Goal: Find specific page/section: Find specific page/section

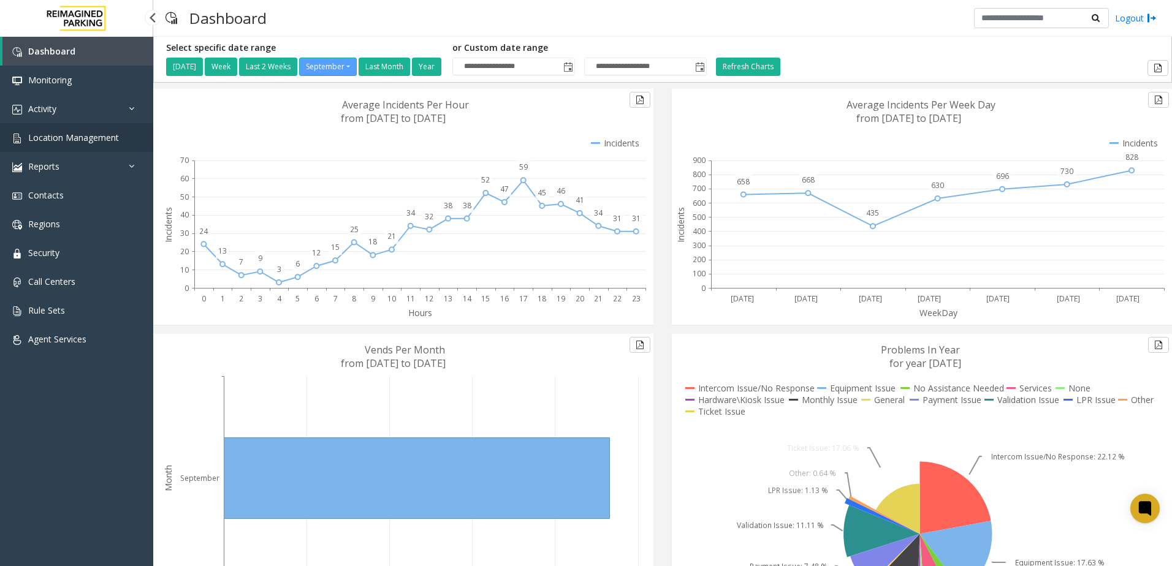
click at [66, 147] on link "Location Management" at bounding box center [76, 137] width 153 height 29
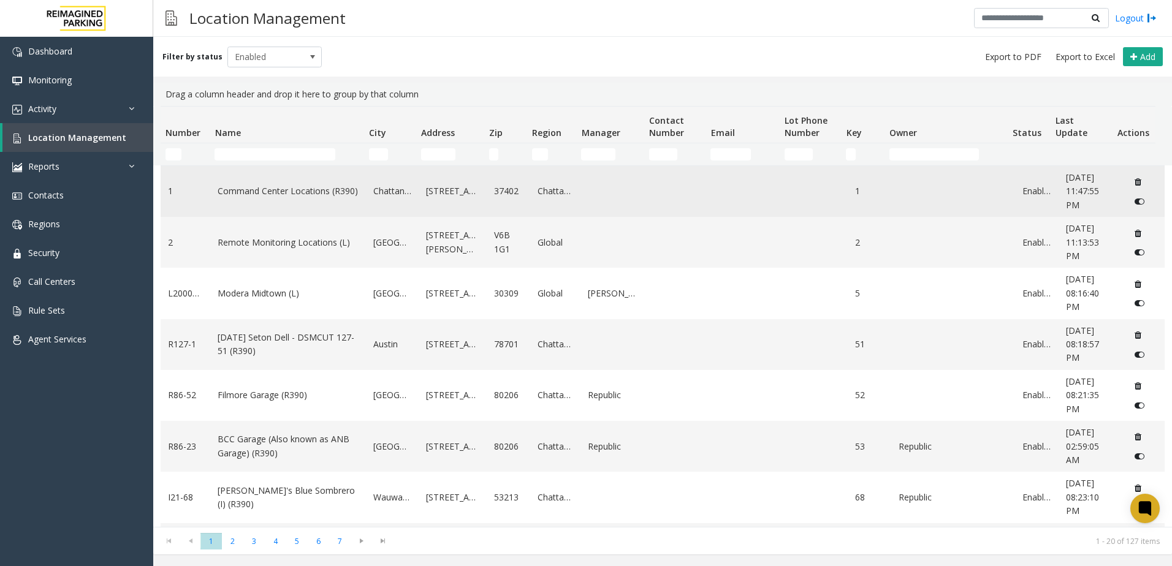
click at [254, 169] on td "Command Center Locations (R390)" at bounding box center [288, 191] width 156 height 51
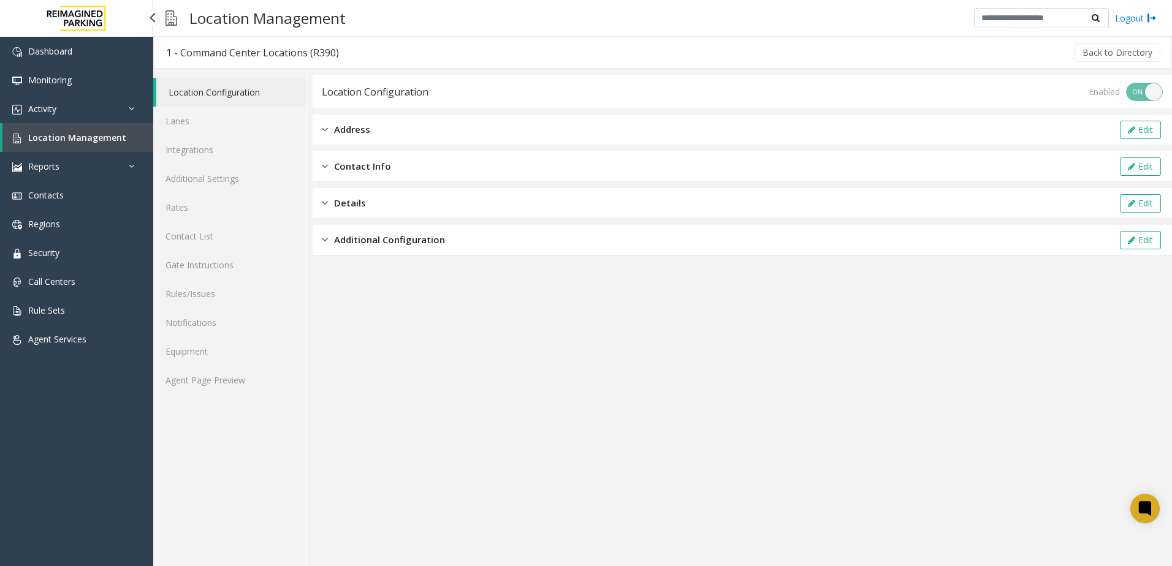
click at [39, 134] on span "Location Management" at bounding box center [77, 138] width 98 height 12
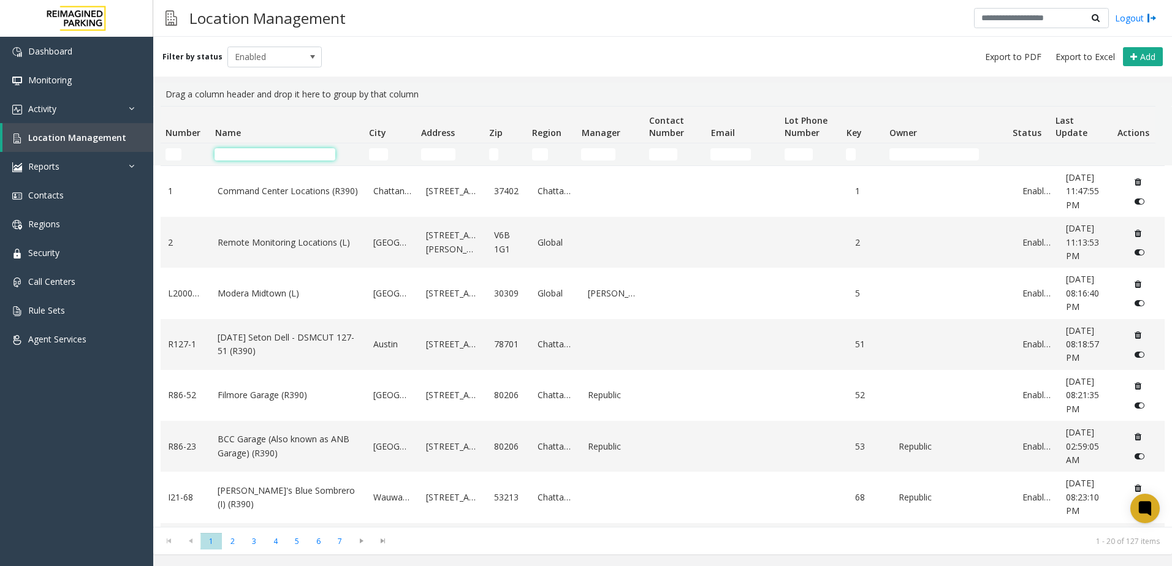
click at [270, 154] on input "Name Filter" at bounding box center [275, 154] width 121 height 12
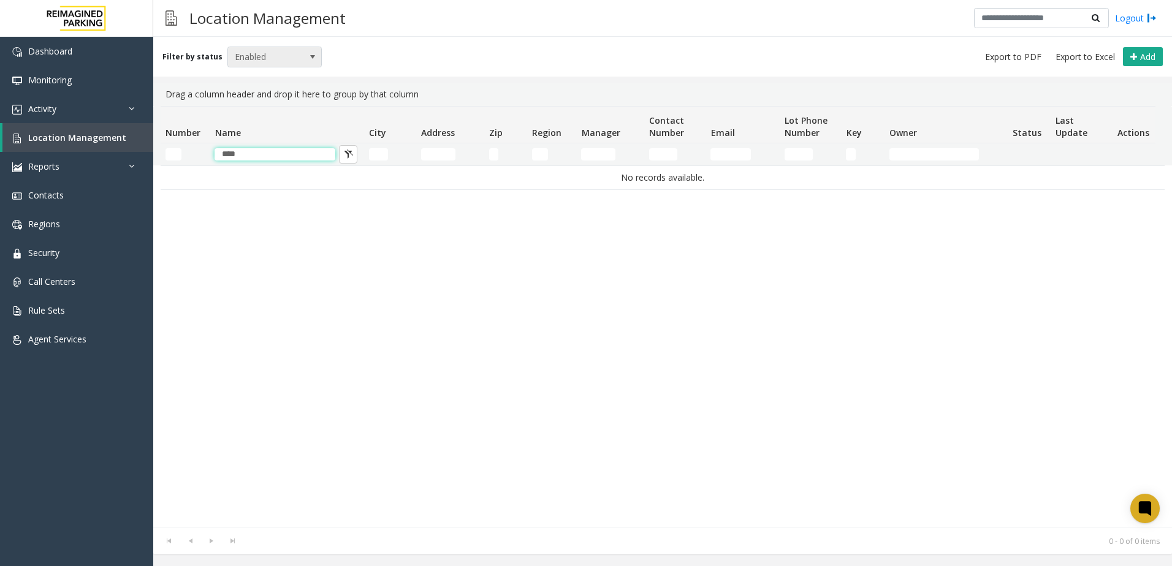
type input "****"
click at [272, 63] on span "Enabled" at bounding box center [265, 57] width 75 height 20
click at [276, 86] on li "Enabled" at bounding box center [269, 94] width 91 height 17
click at [276, 86] on div "Drag a column header and drop it here to group by that column" at bounding box center [663, 94] width 1004 height 23
click at [267, 63] on span "Enabled" at bounding box center [265, 57] width 75 height 20
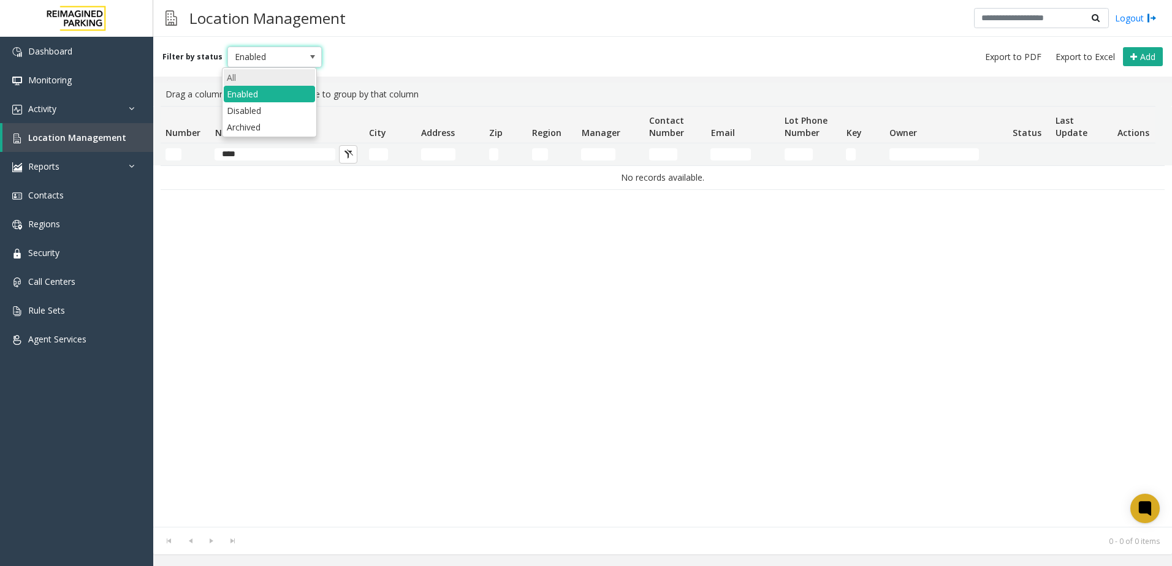
click at [271, 83] on li "All" at bounding box center [269, 77] width 91 height 17
